Goal: Task Accomplishment & Management: Use online tool/utility

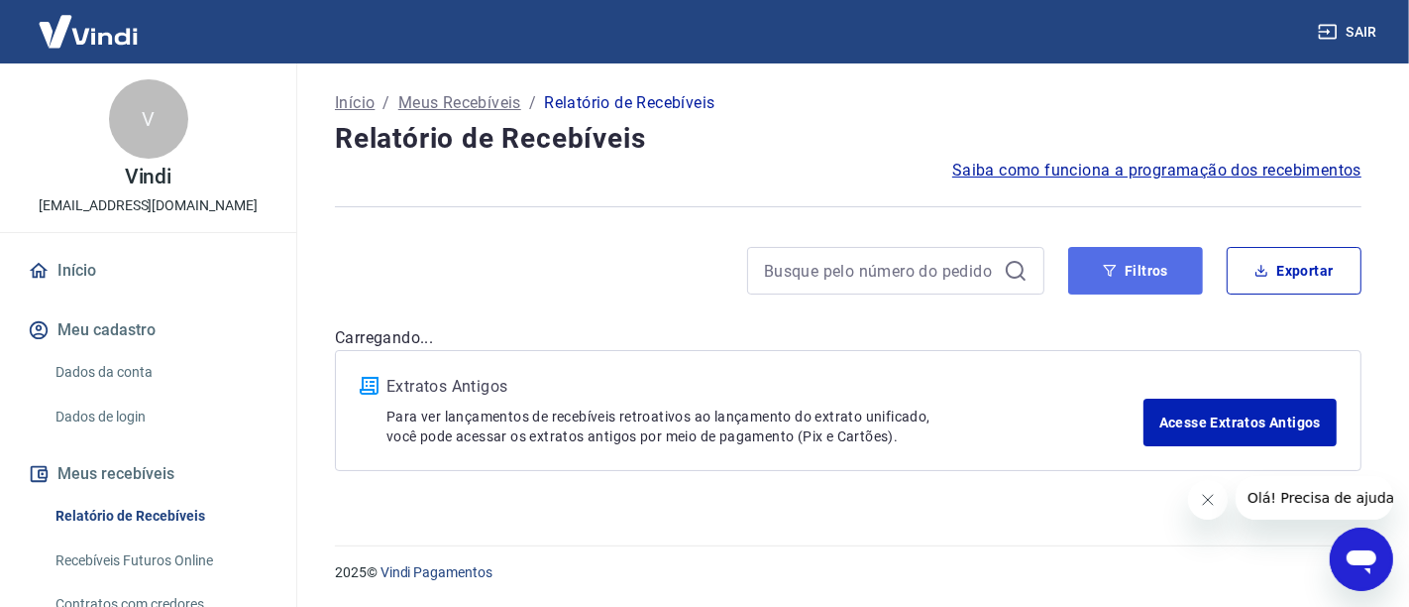
click at [1134, 271] on button "Filtros" at bounding box center [1136, 271] width 135 height 48
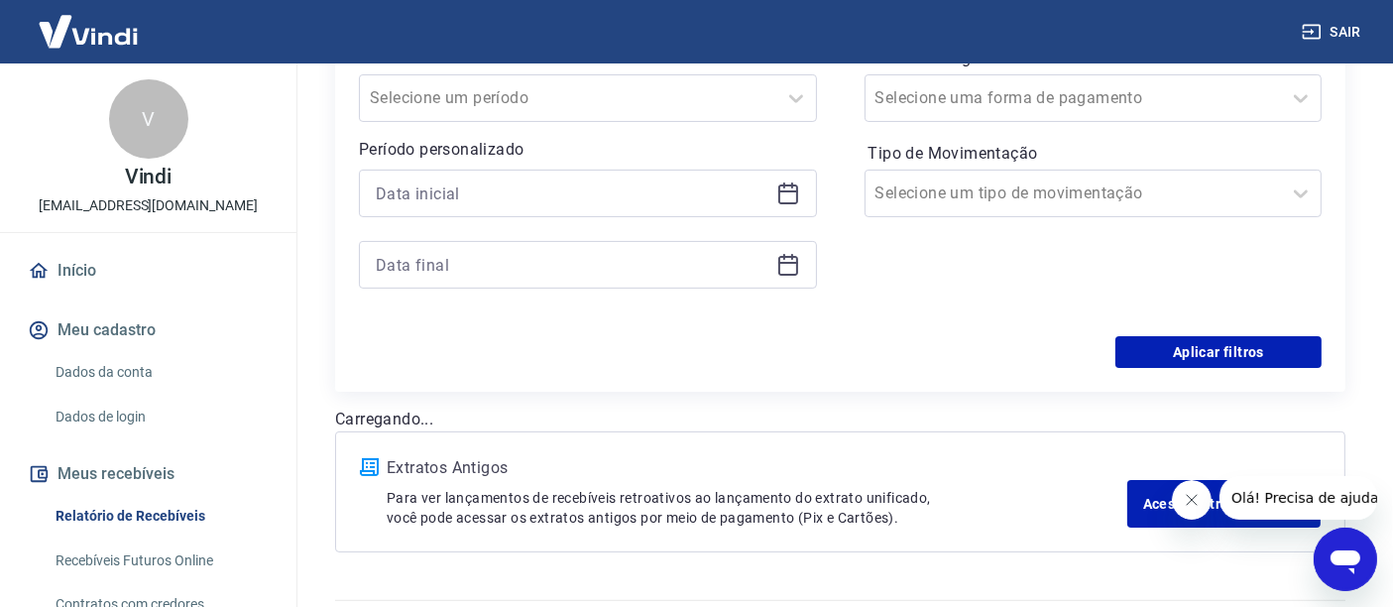
scroll to position [410, 0]
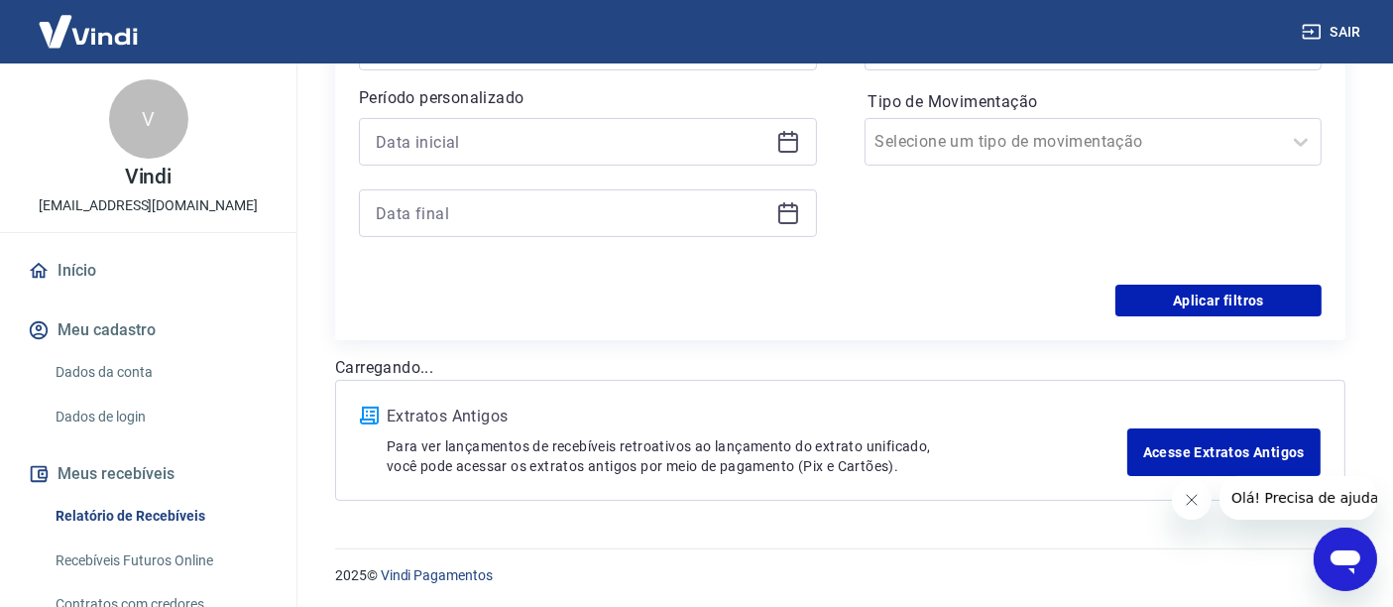
click at [788, 140] on icon at bounding box center [788, 140] width 20 height 2
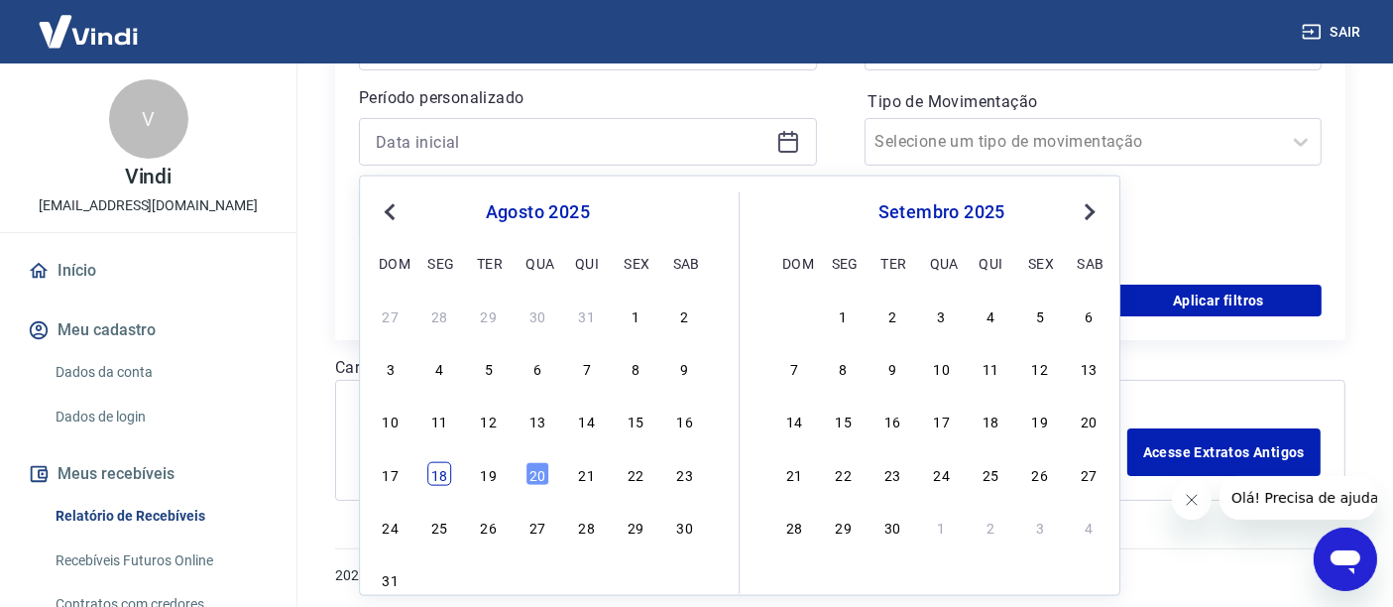
click at [436, 475] on div "18" at bounding box center [439, 474] width 24 height 24
type input "[DATE]"
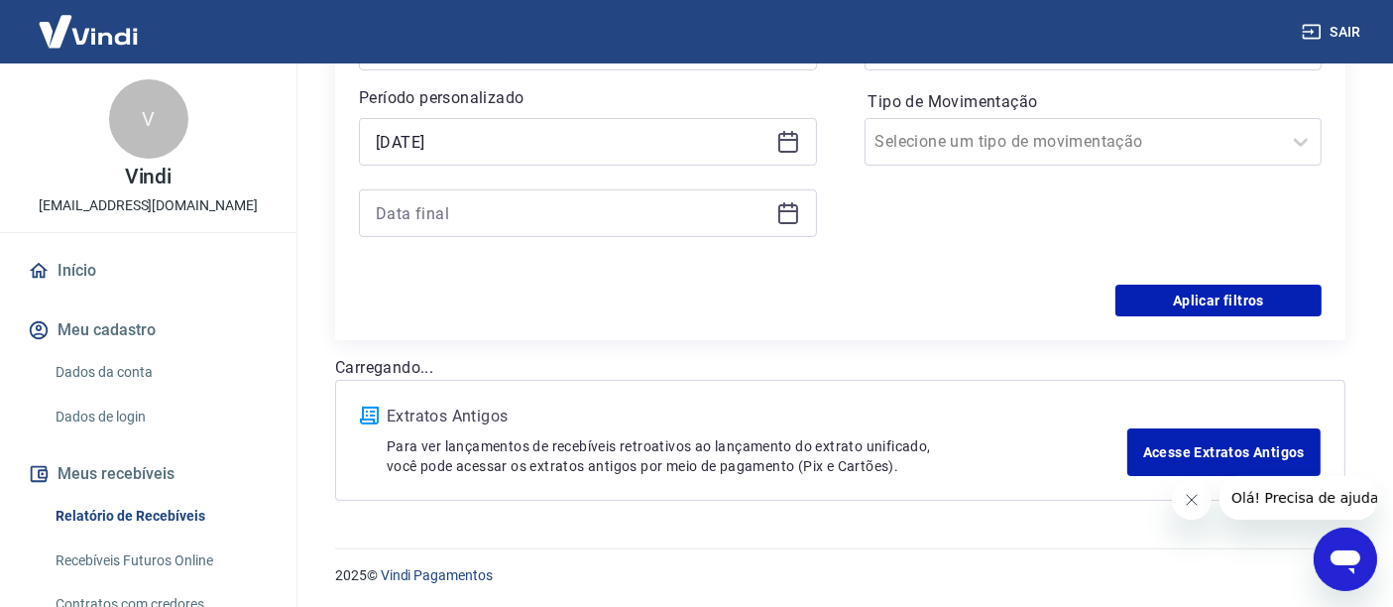
click at [792, 221] on icon at bounding box center [788, 214] width 20 height 20
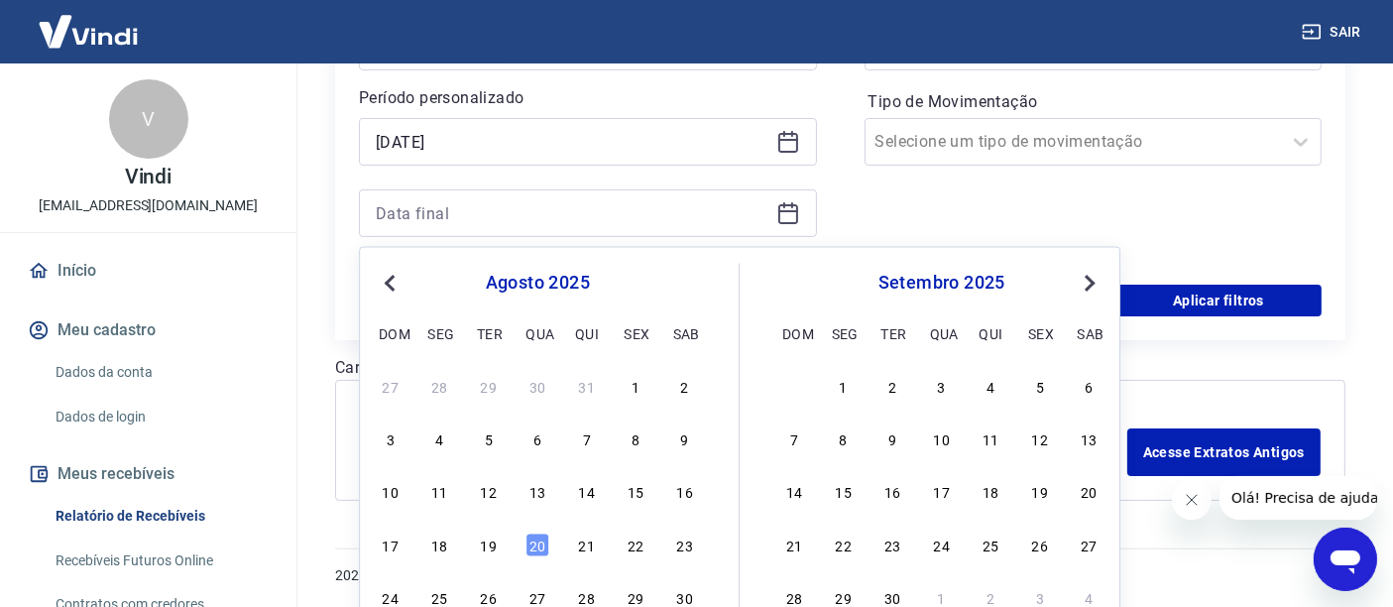
click at [535, 539] on div "20" at bounding box center [537, 544] width 24 height 24
type input "[DATE]"
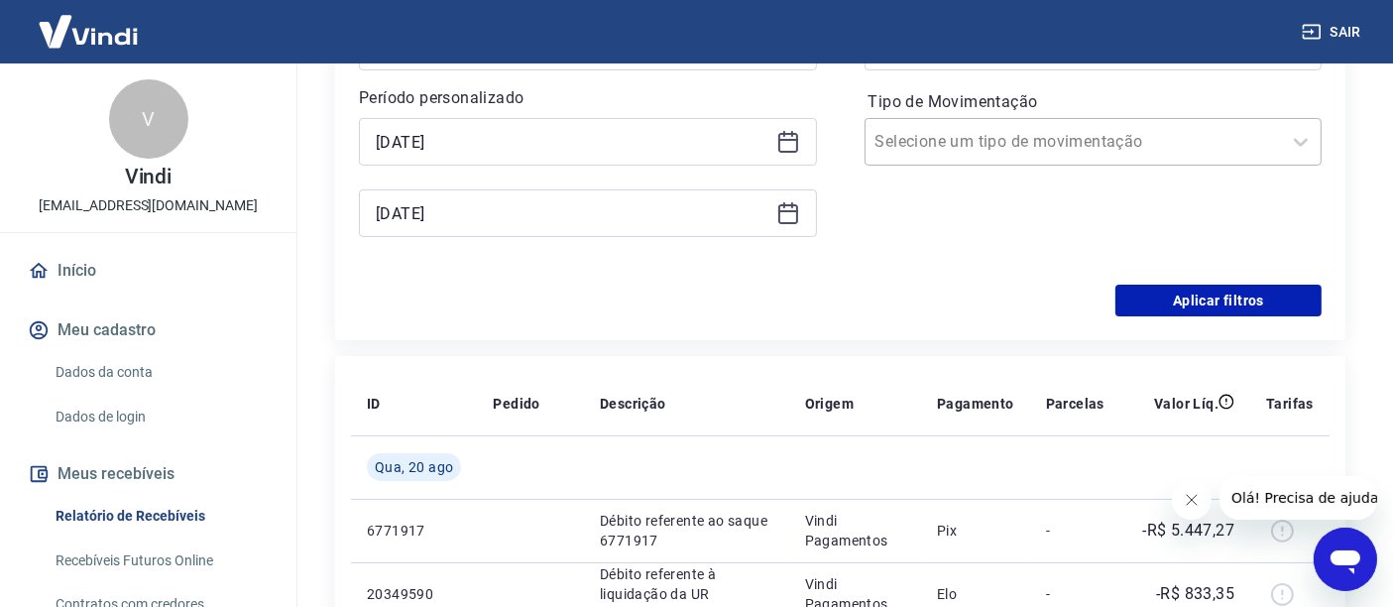
click at [995, 144] on input "Tipo de Movimentação" at bounding box center [975, 142] width 200 height 24
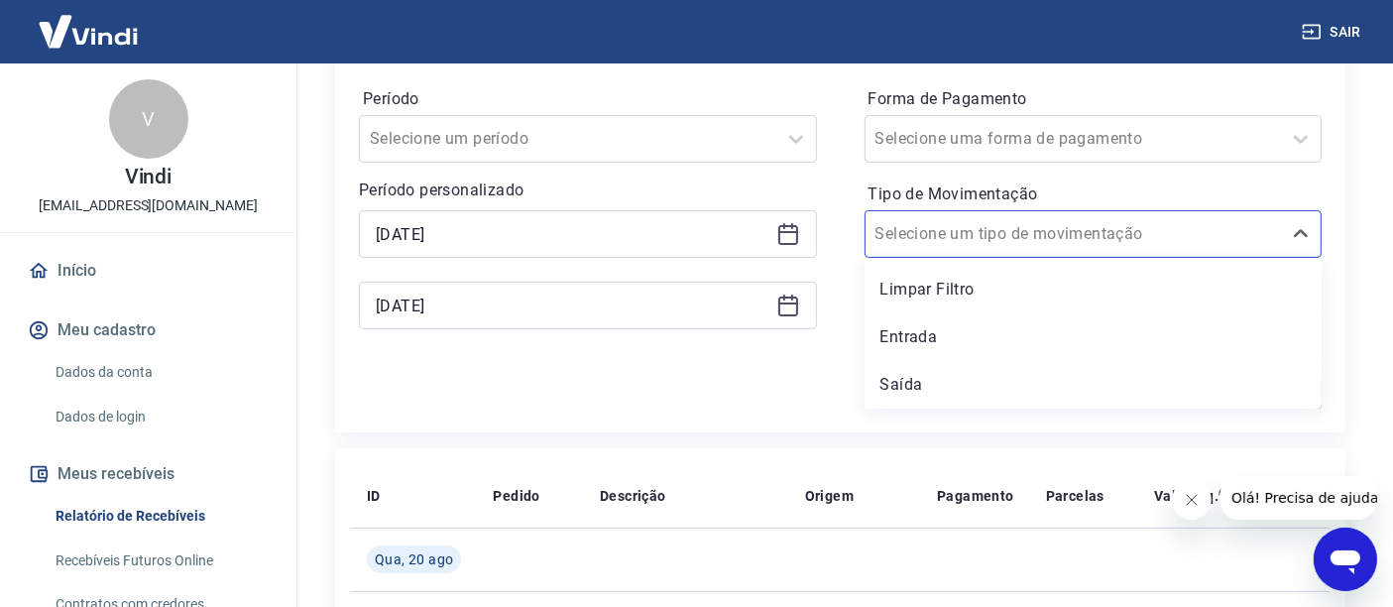
scroll to position [190, 0]
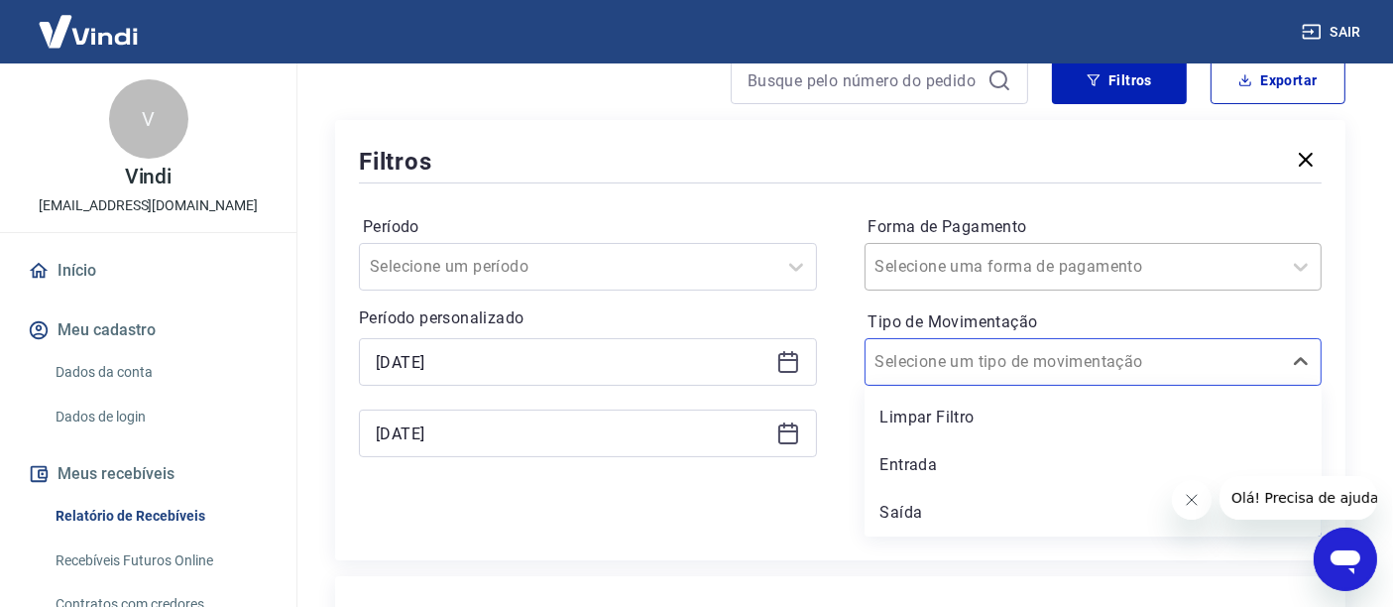
click at [921, 261] on input "Forma de Pagamento" at bounding box center [975, 267] width 200 height 24
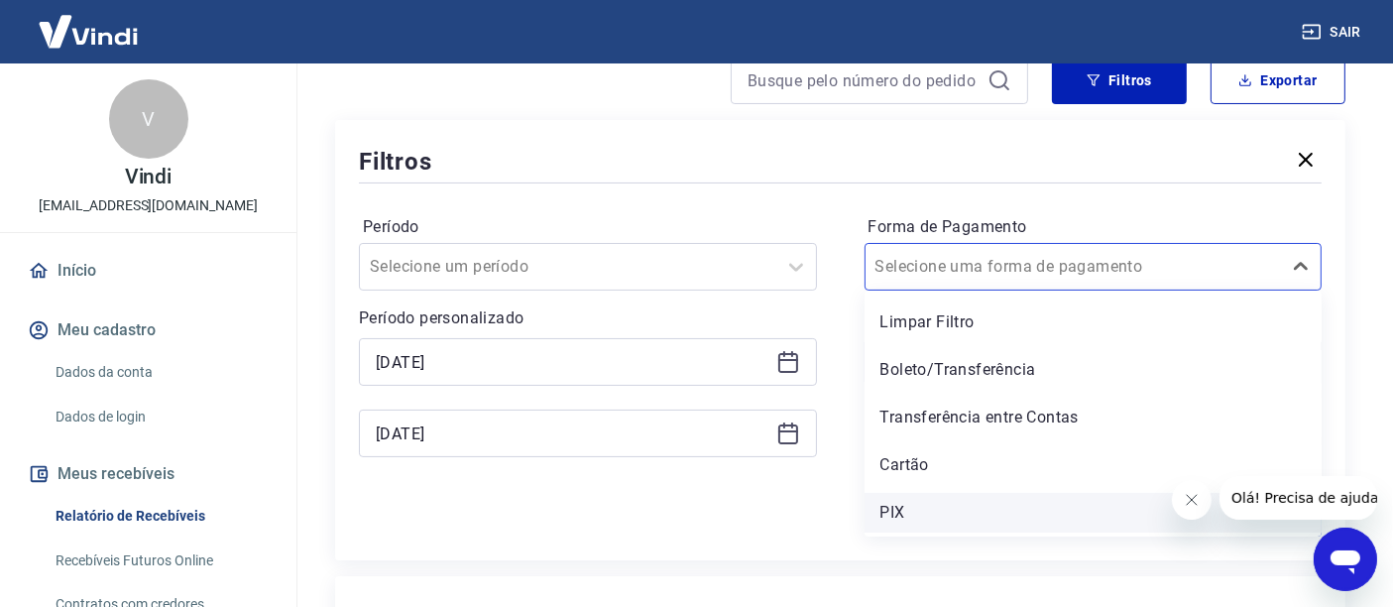
click at [890, 516] on div "PIX" at bounding box center [1093, 513] width 458 height 40
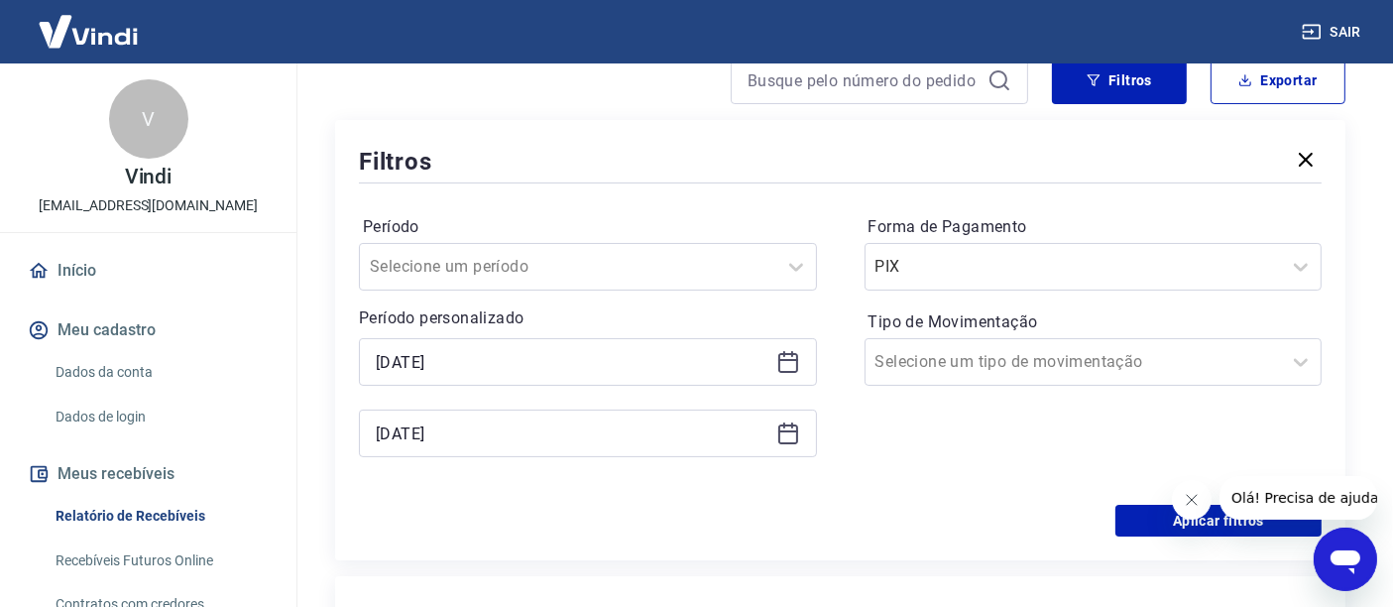
click at [1202, 504] on button "Fechar mensagem da empresa" at bounding box center [1191, 499] width 40 height 40
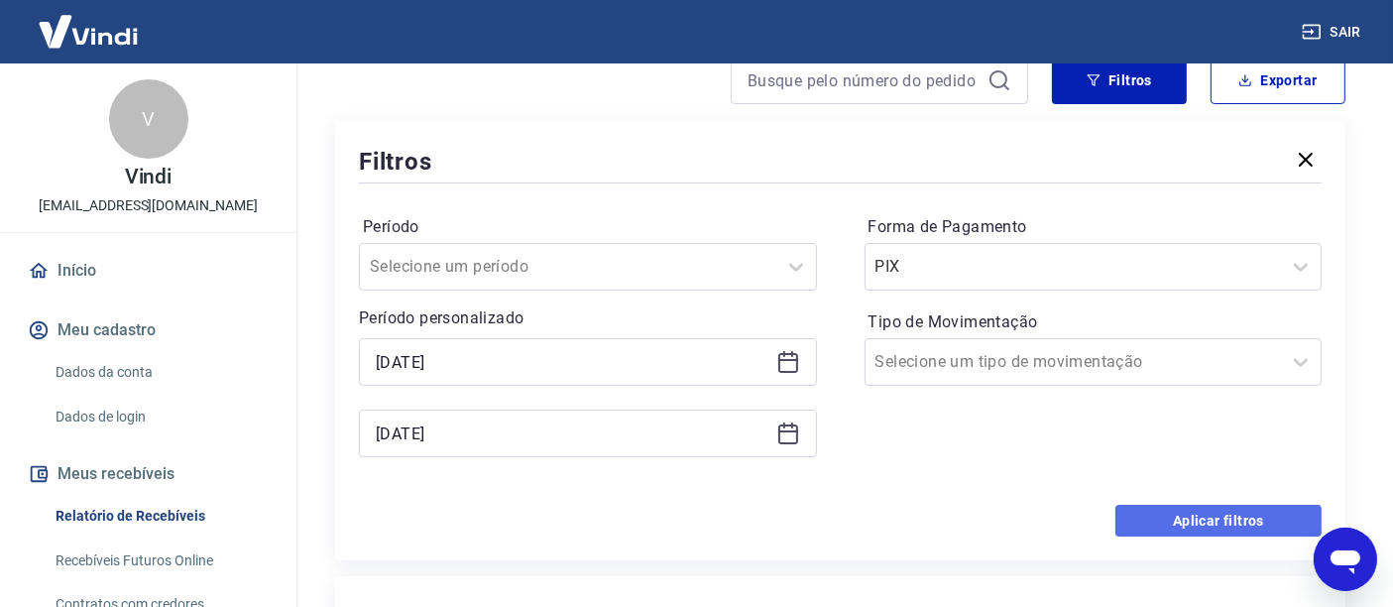
click at [1192, 510] on button "Aplicar filtros" at bounding box center [1218, 521] width 206 height 32
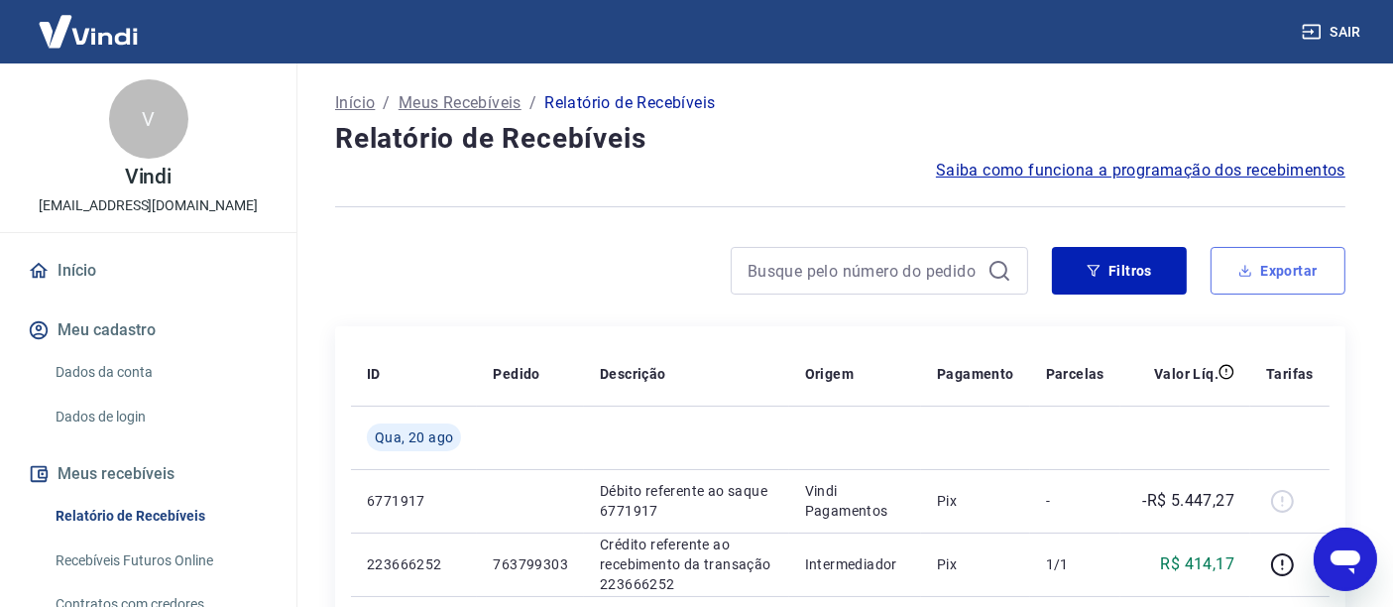
click at [1280, 263] on button "Exportar" at bounding box center [1277, 271] width 135 height 48
type input "[DATE]"
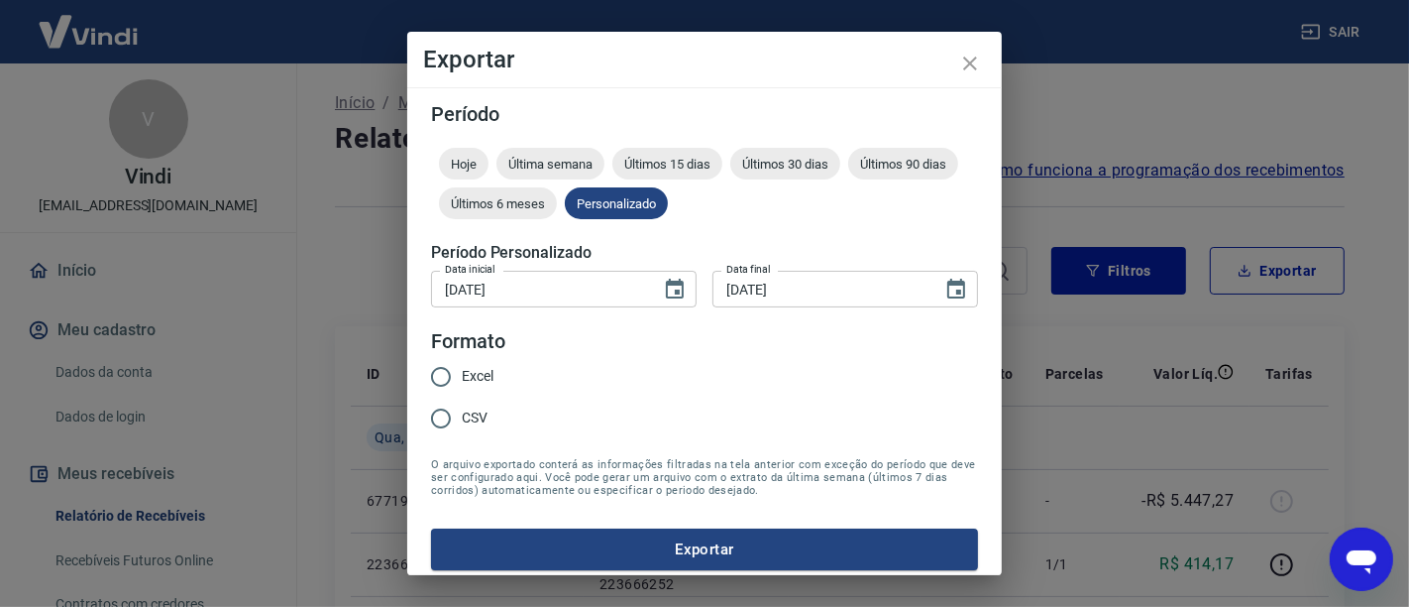
drag, startPoint x: 441, startPoint y: 365, endPoint x: 458, endPoint y: 377, distance: 20.6
click at [444, 366] on input "Excel" at bounding box center [441, 377] width 42 height 42
radio input "true"
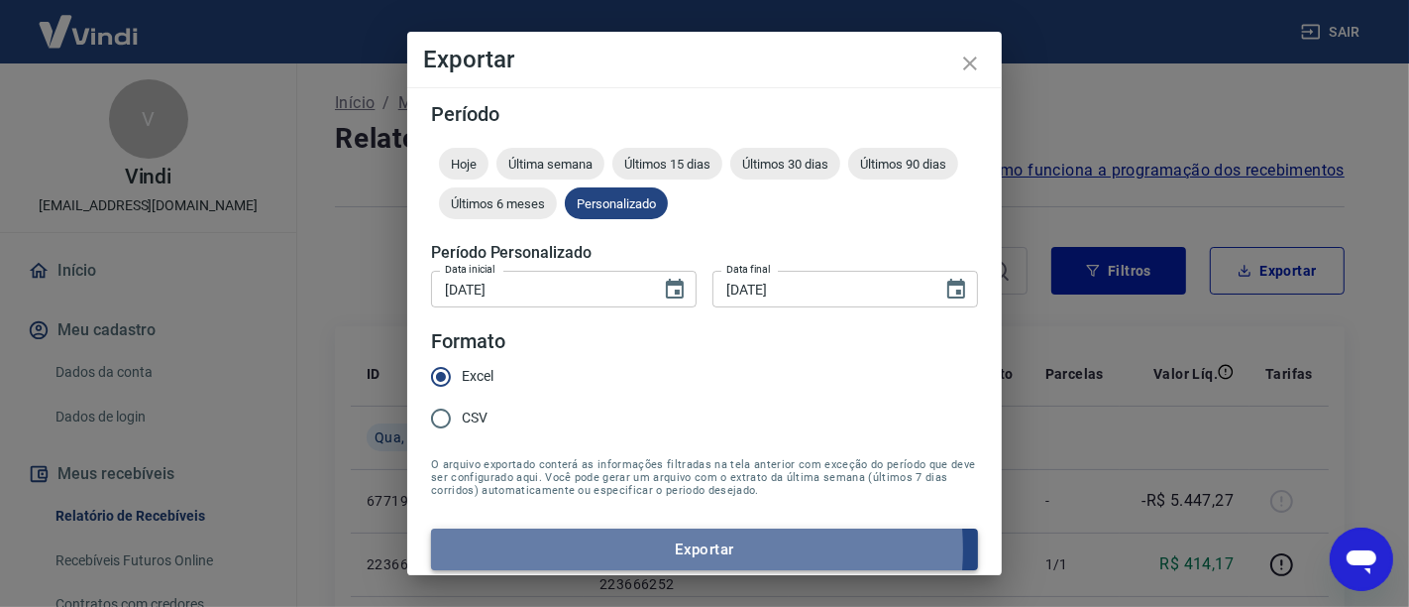
click at [689, 548] on button "Exportar" at bounding box center [704, 549] width 547 height 42
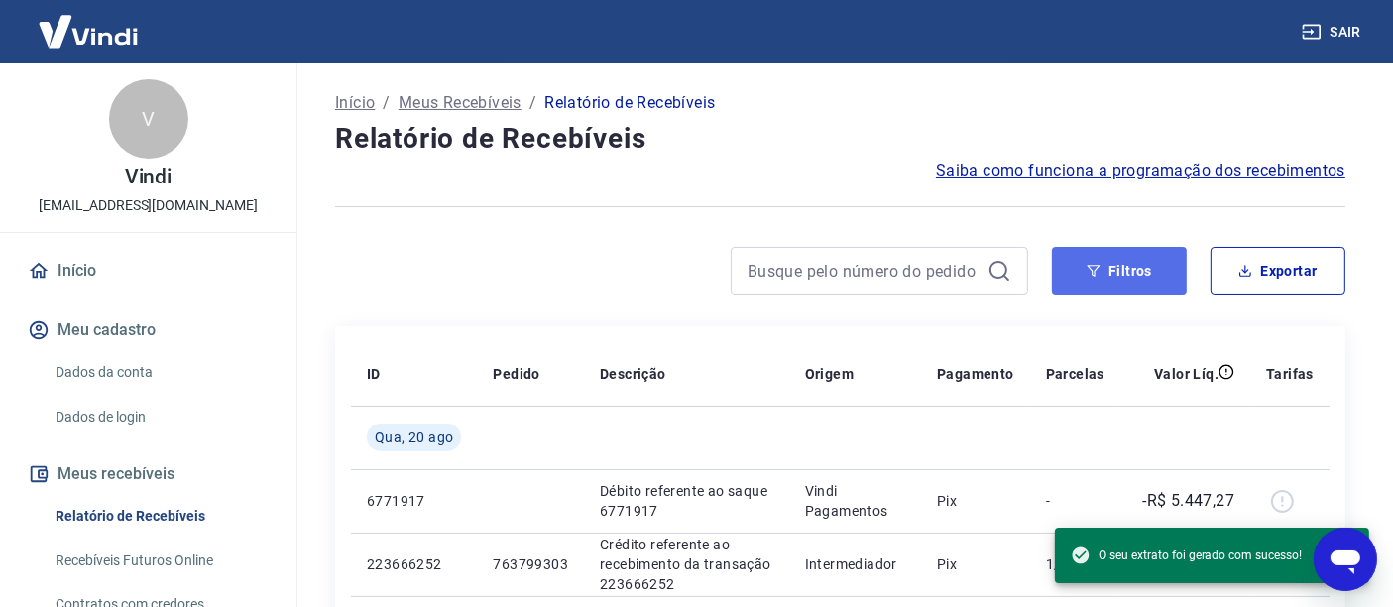
click at [1135, 270] on button "Filtros" at bounding box center [1119, 271] width 135 height 48
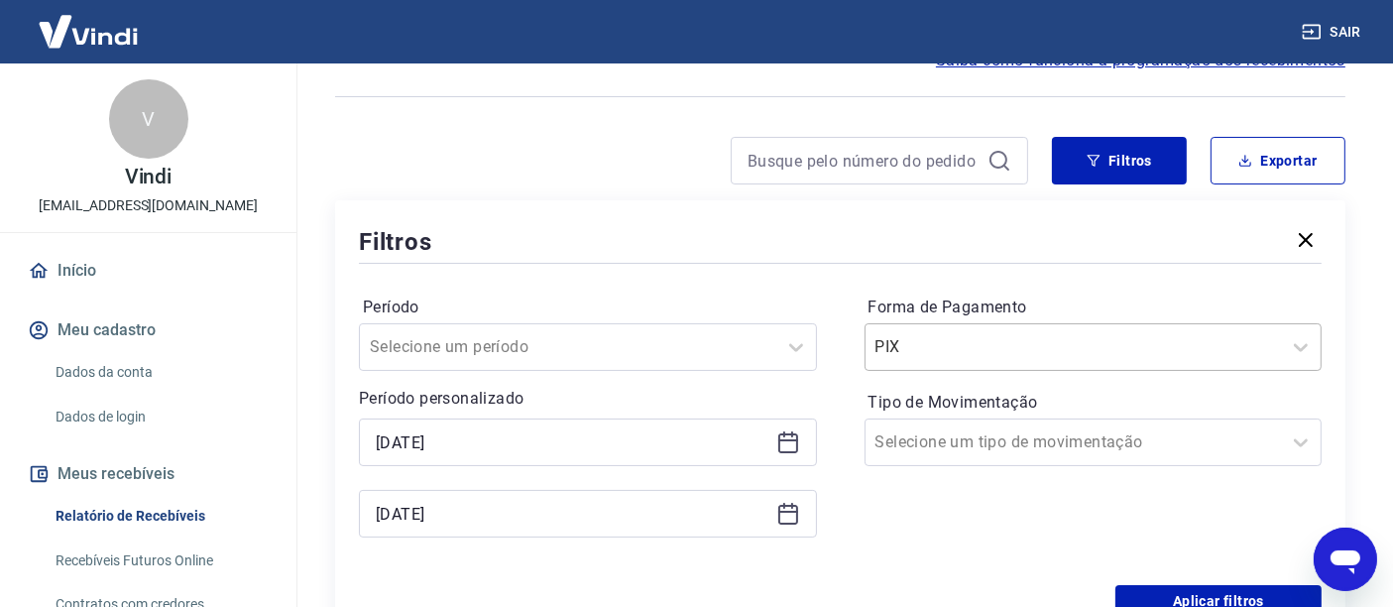
scroll to position [120, 0]
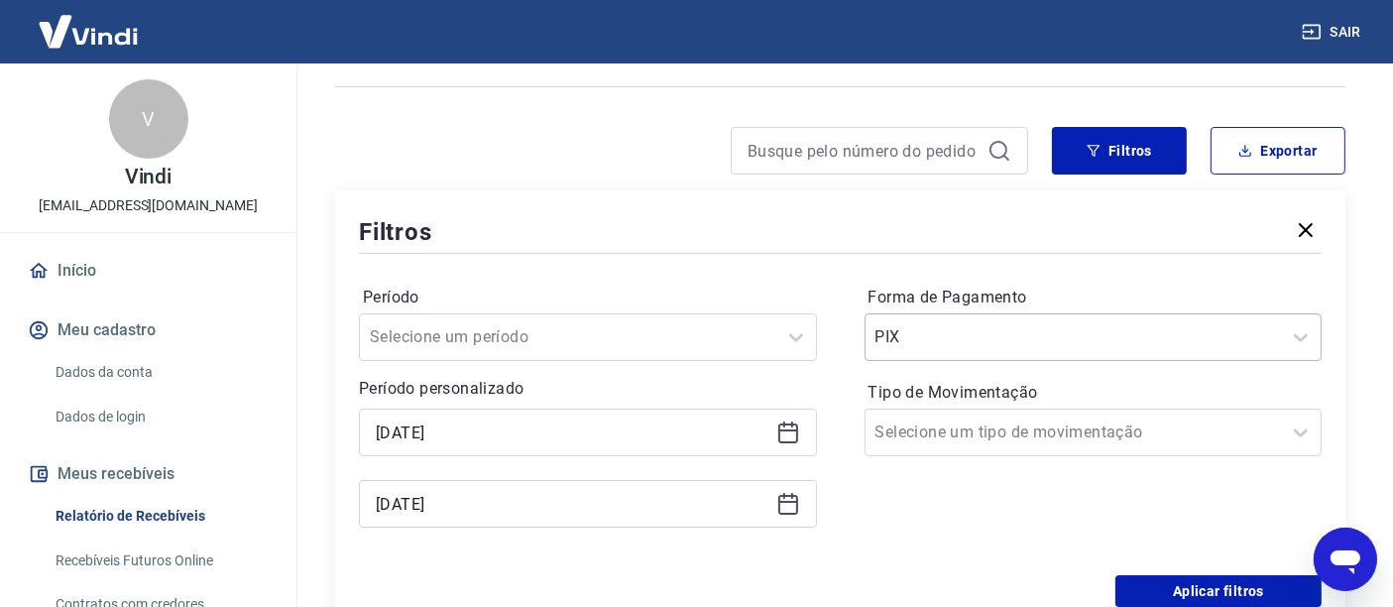
click at [963, 344] on input "Forma de Pagamento" at bounding box center [975, 337] width 200 height 24
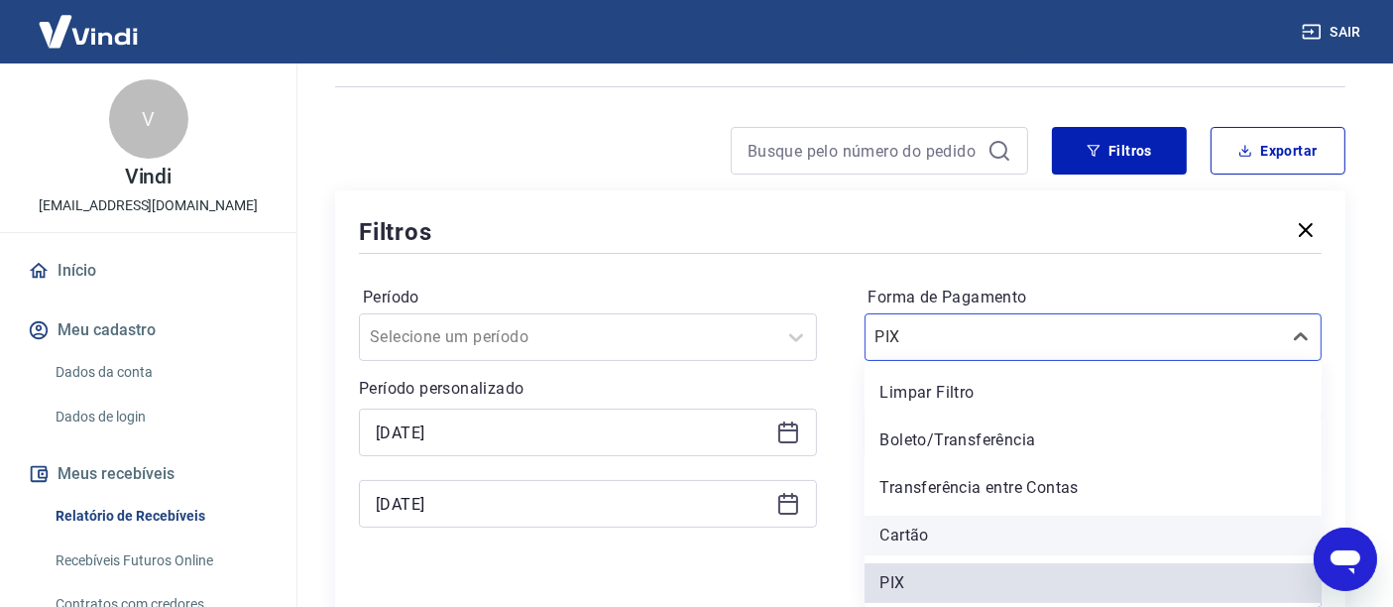
click at [917, 525] on div "Cartão" at bounding box center [1093, 535] width 458 height 40
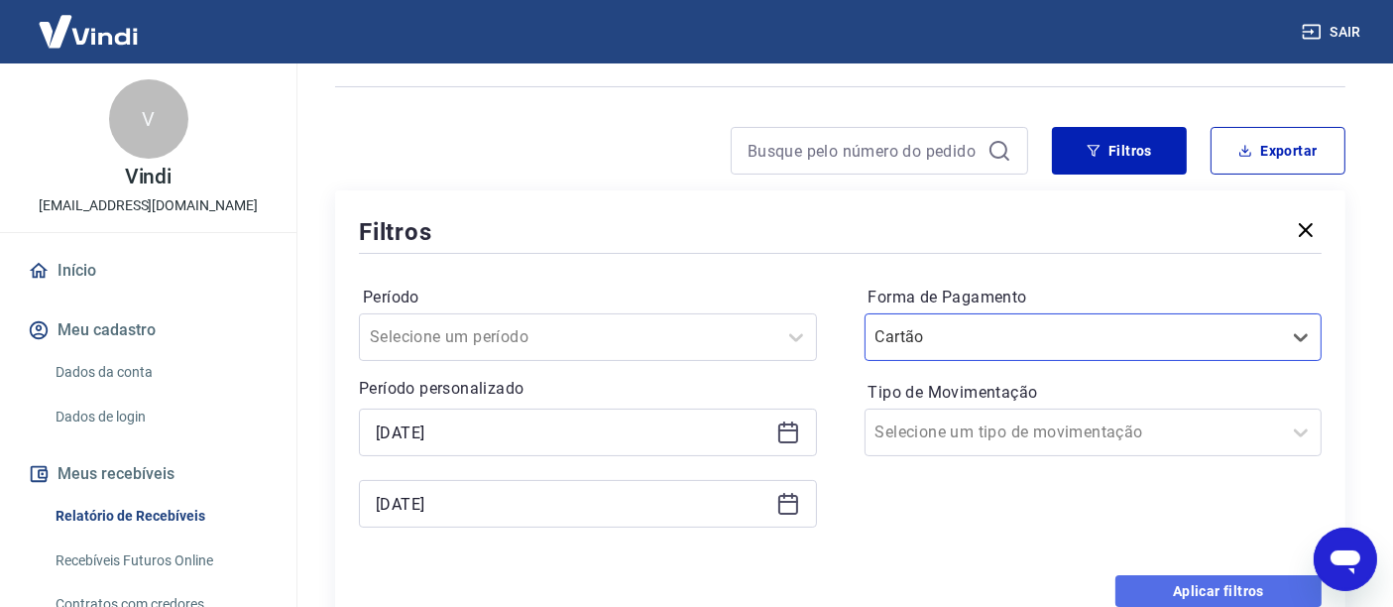
click at [1194, 587] on button "Aplicar filtros" at bounding box center [1218, 591] width 206 height 32
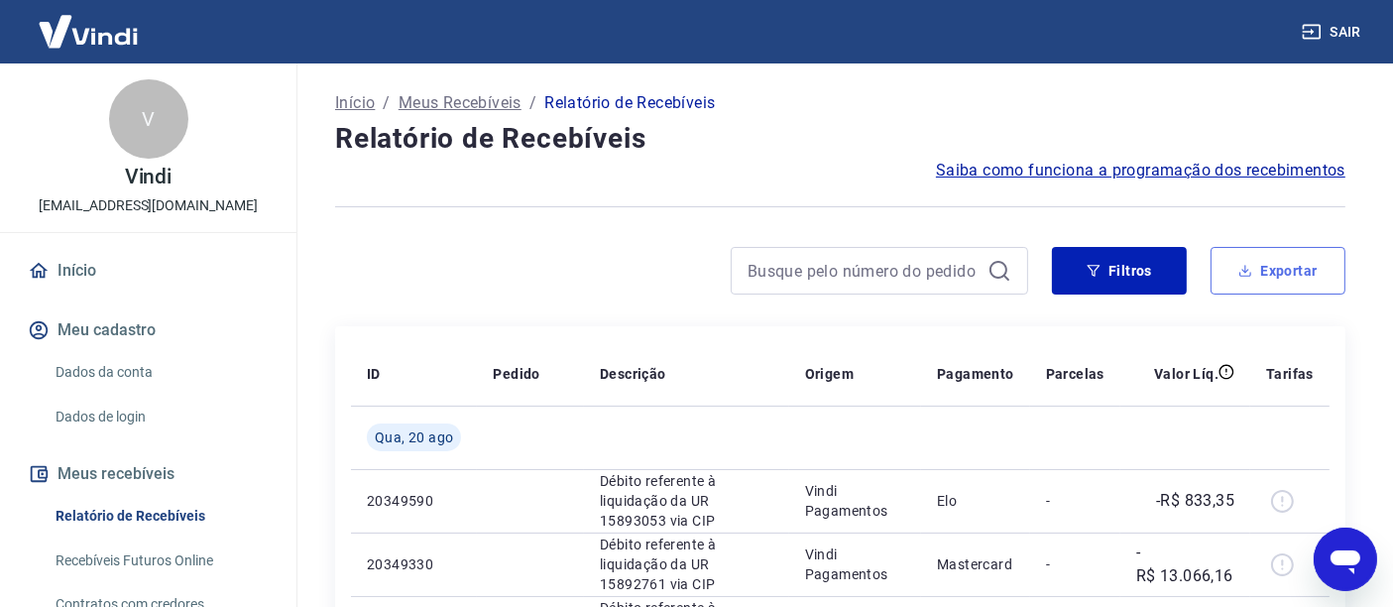
click at [1284, 276] on button "Exportar" at bounding box center [1277, 271] width 135 height 48
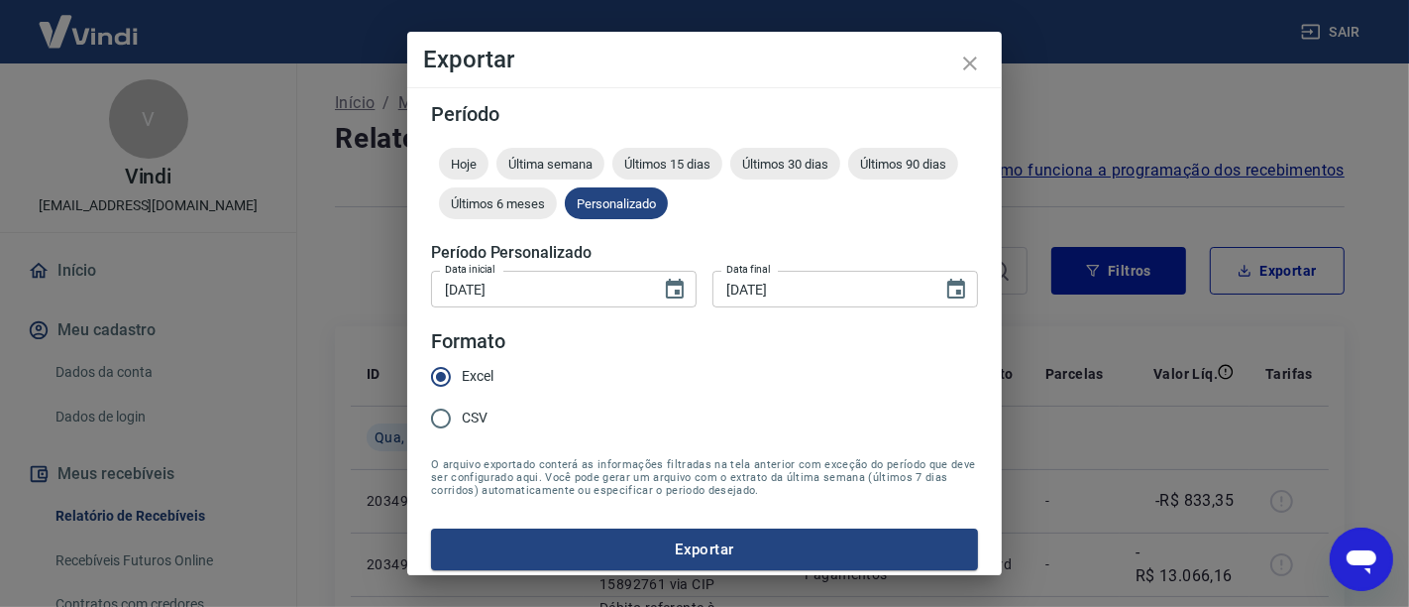
click at [688, 542] on button "Exportar" at bounding box center [704, 549] width 547 height 42
